Goal: Navigation & Orientation: Find specific page/section

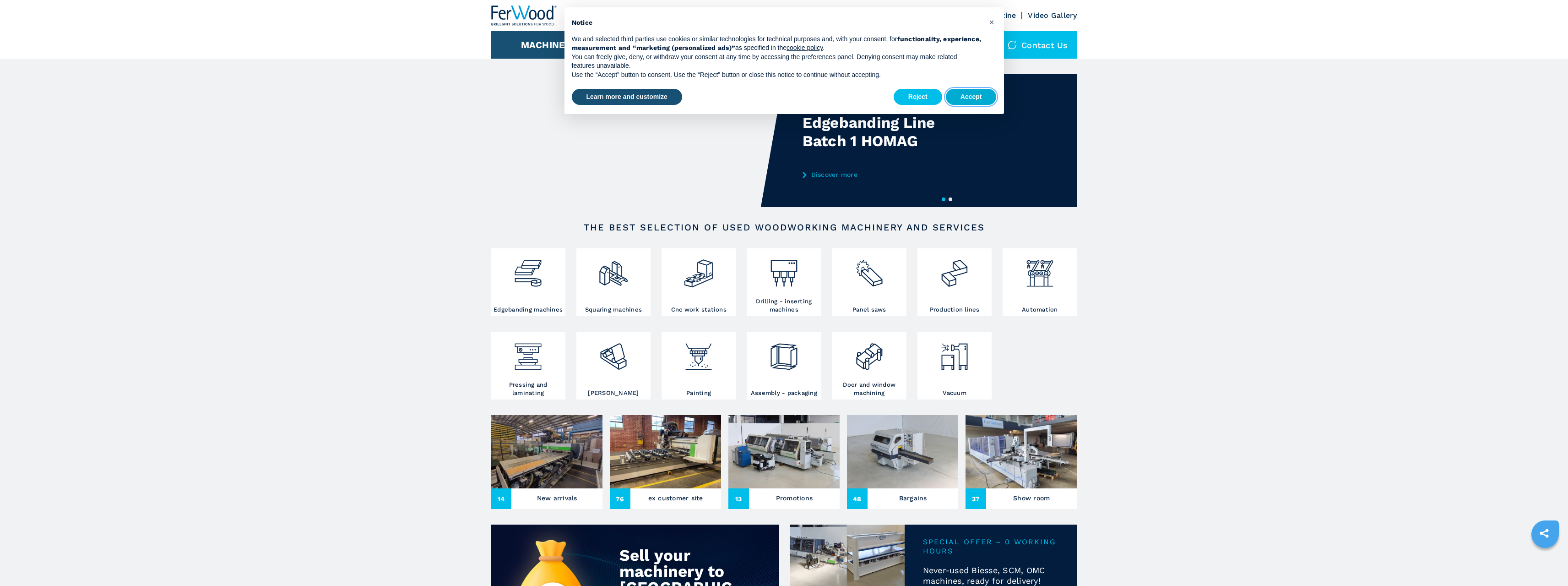
click at [972, 91] on button "Accept" at bounding box center [971, 97] width 51 height 16
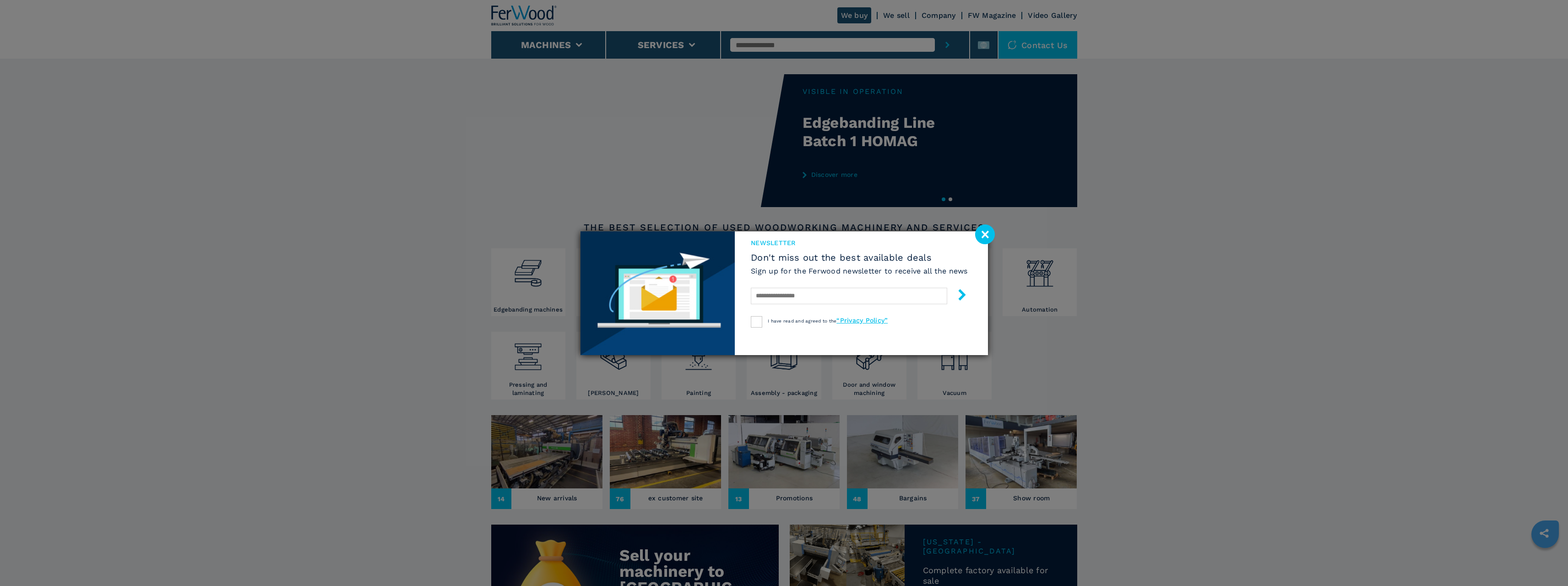
click at [984, 236] on image at bounding box center [985, 235] width 19 height 19
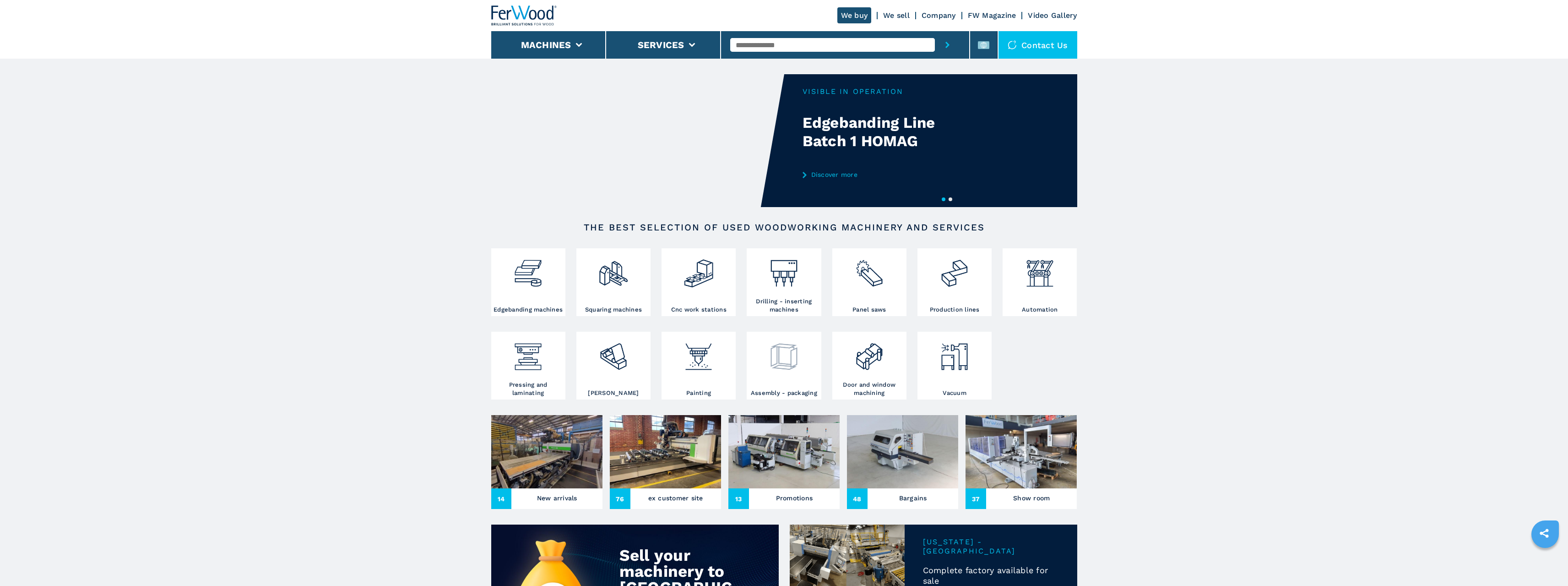
click at [786, 358] on img at bounding box center [784, 353] width 32 height 38
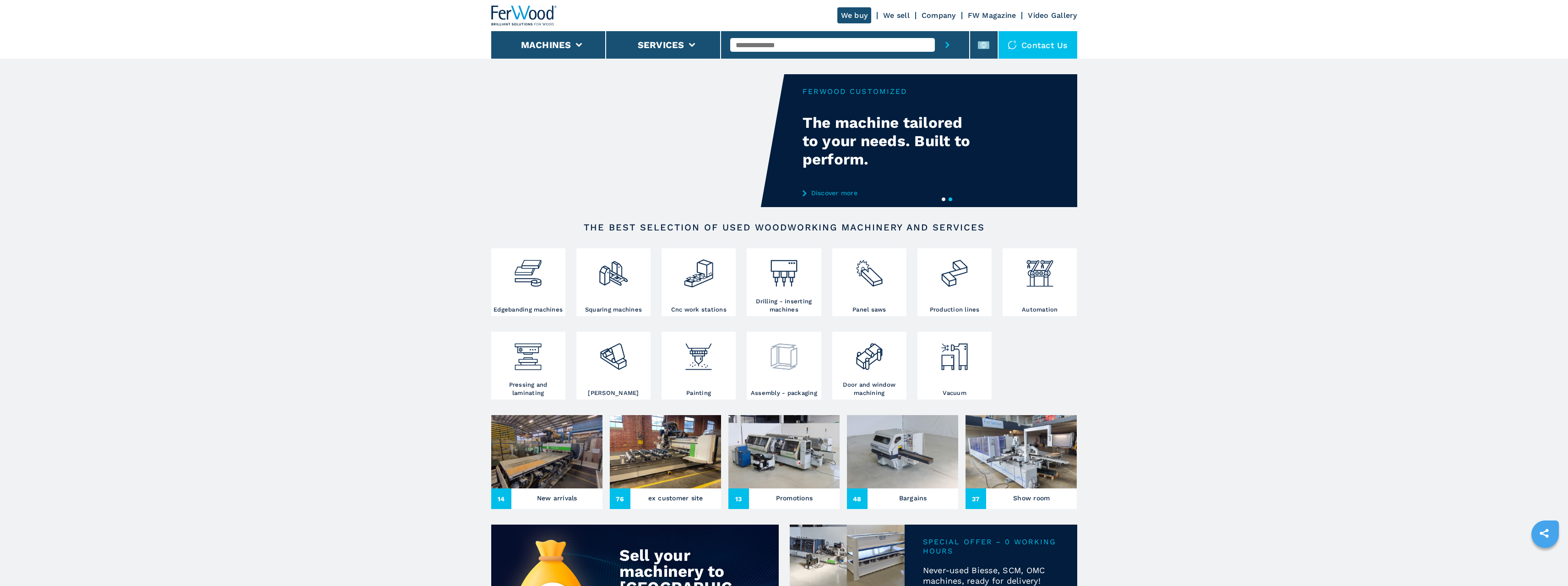
click at [789, 355] on img at bounding box center [784, 353] width 32 height 38
click at [773, 359] on img at bounding box center [784, 353] width 32 height 38
click at [783, 350] on img at bounding box center [784, 353] width 32 height 38
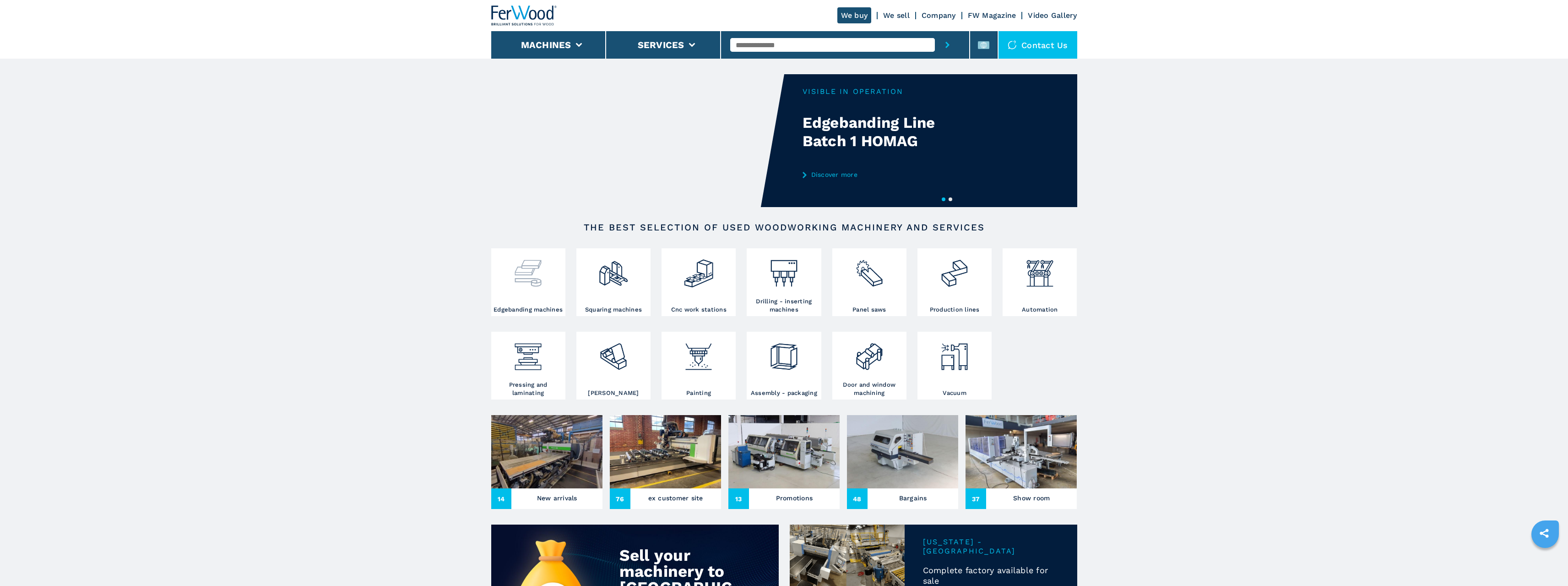
click at [525, 280] on img at bounding box center [528, 269] width 32 height 38
